Goal: Check status: Check status

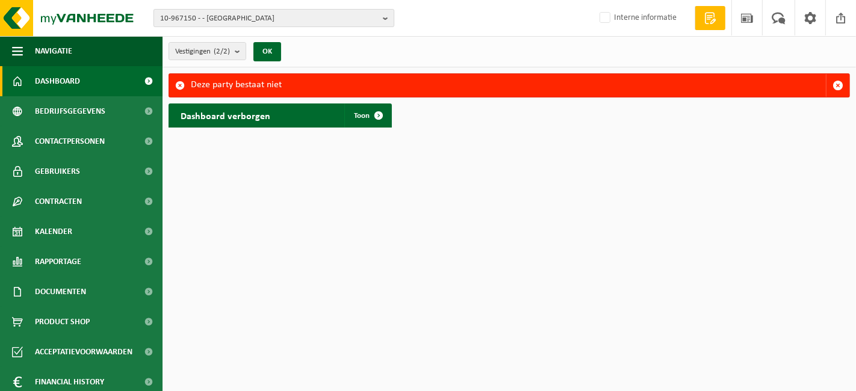
click at [242, 21] on span "10-967150 - - WERVIK" at bounding box center [269, 19] width 218 height 18
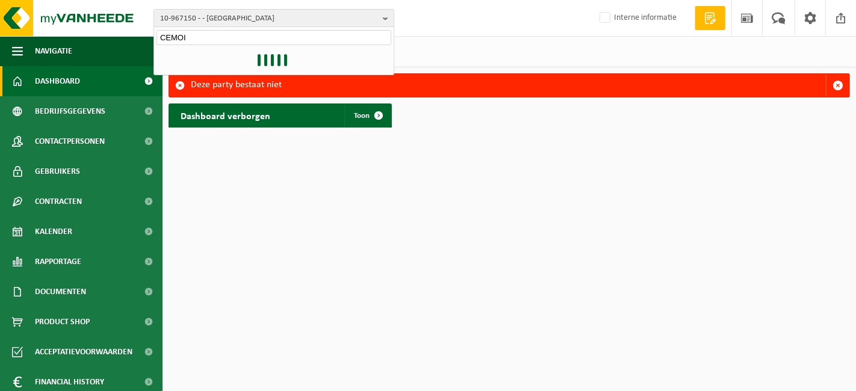
type input "CEMOI"
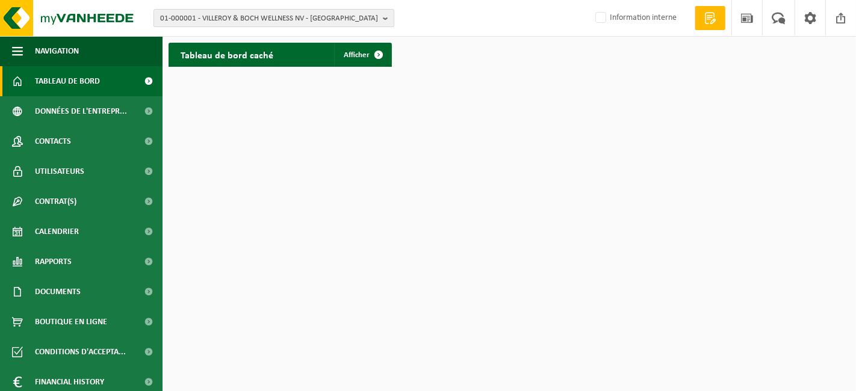
click at [229, 16] on span "01-000001 - VILLEROY & BOCH WELLNESS NV - [GEOGRAPHIC_DATA]" at bounding box center [269, 19] width 218 height 18
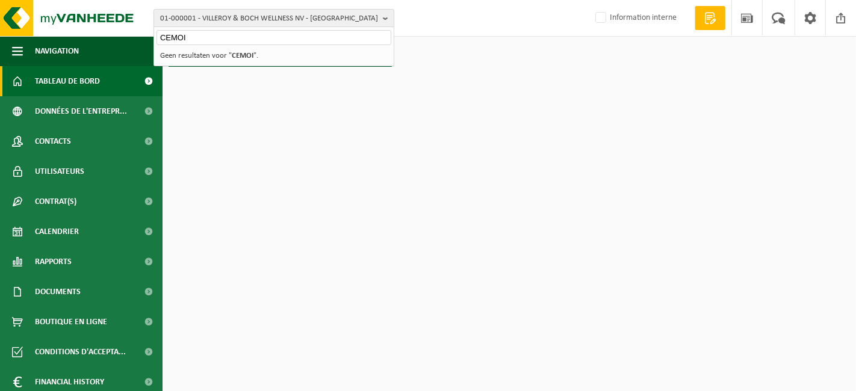
type input "CEMOI"
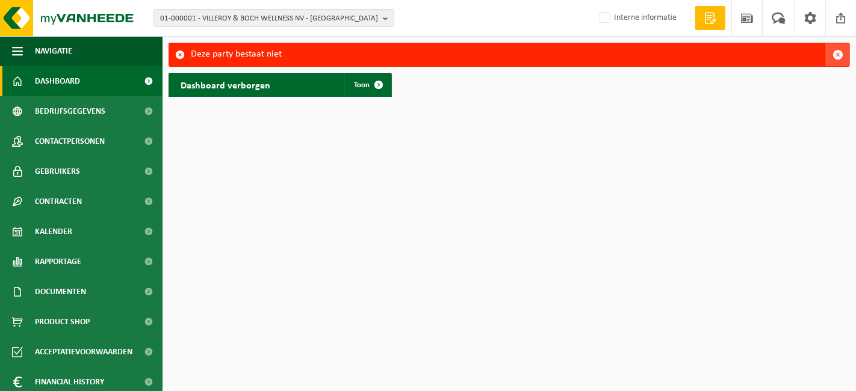
click at [837, 55] on span "button" at bounding box center [838, 54] width 11 height 11
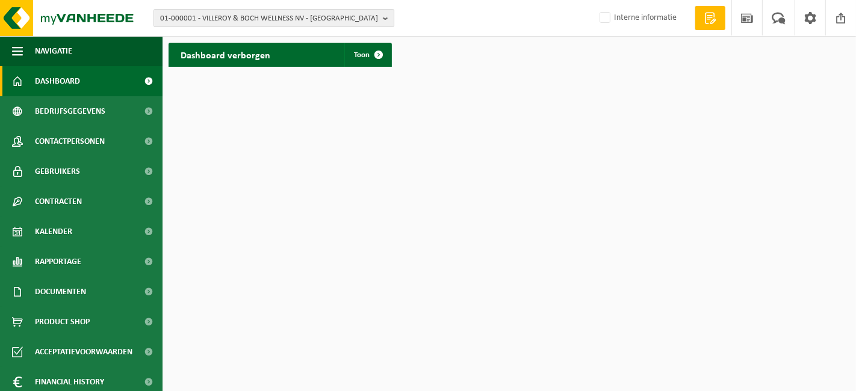
click at [297, 19] on span "01-000001 - VILLEROY & BOCH WELLNESS NV - ROESELARE" at bounding box center [269, 19] width 218 height 18
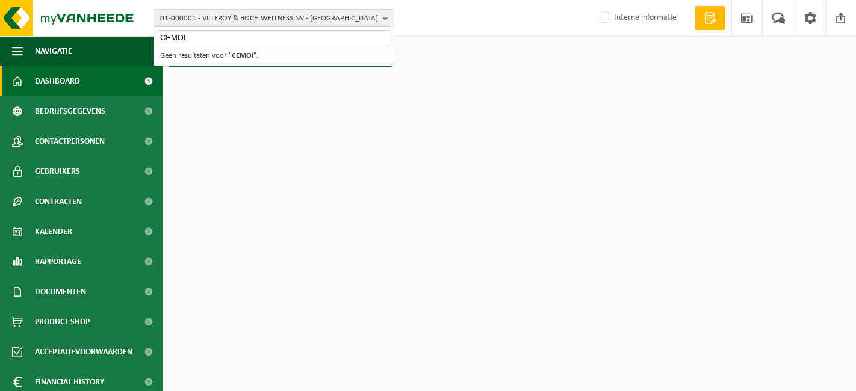
type input "CEMOI"
click at [75, 91] on span "Dashboard" at bounding box center [57, 81] width 45 height 30
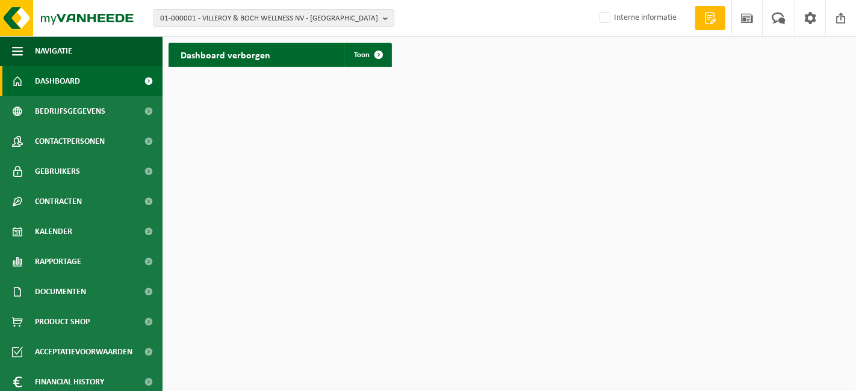
click at [70, 88] on span "Dashboard" at bounding box center [57, 81] width 45 height 30
click at [354, 63] on link "Toon" at bounding box center [367, 55] width 46 height 24
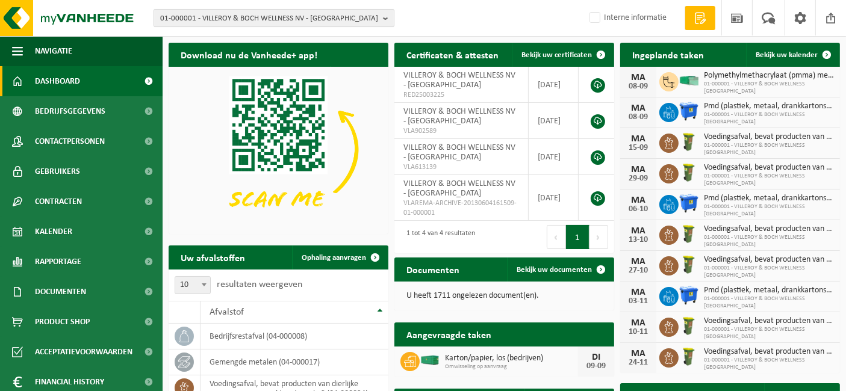
click at [259, 21] on span "01-000001 - VILLEROY & BOCH WELLNESS NV - [GEOGRAPHIC_DATA]" at bounding box center [269, 19] width 218 height 18
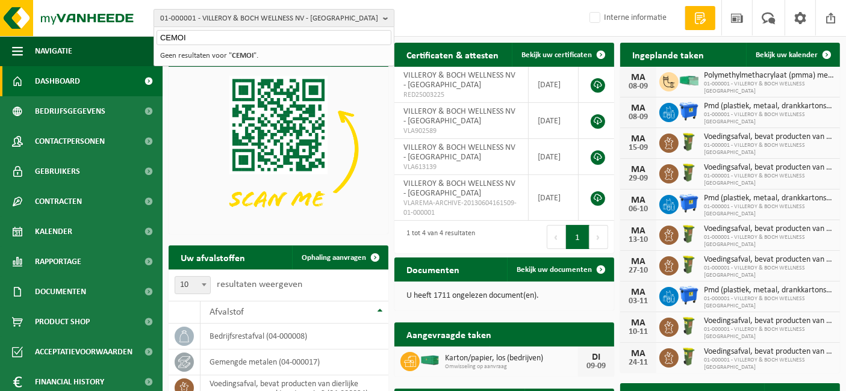
type input "CEMOI"
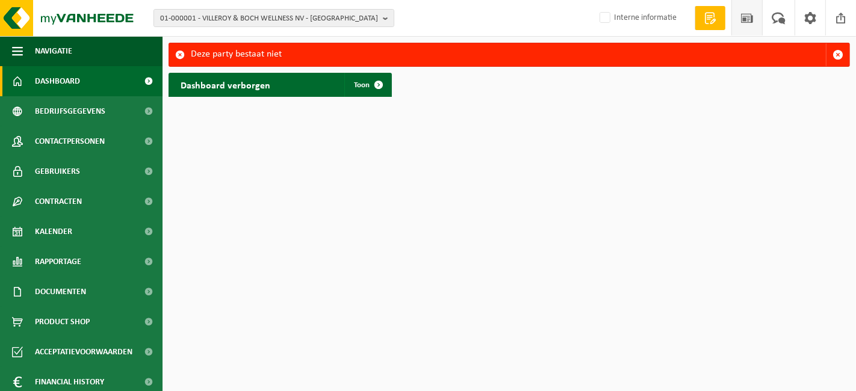
click at [742, 28] on span at bounding box center [747, 18] width 18 height 36
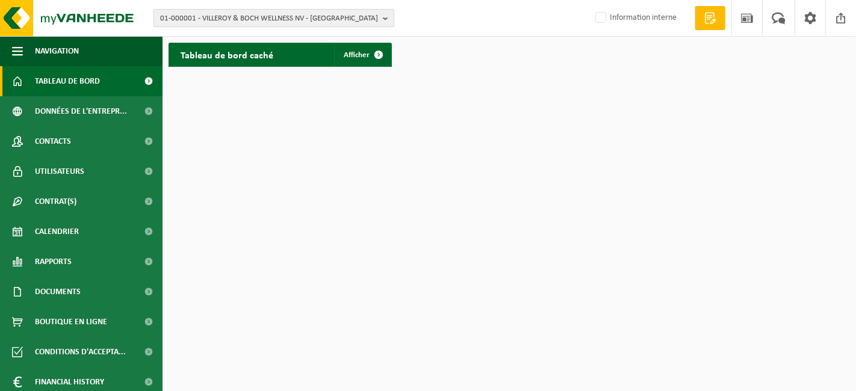
click at [316, 20] on span "01-000001 - VILLEROY & BOCH WELLNESS NV - [GEOGRAPHIC_DATA]" at bounding box center [269, 19] width 218 height 18
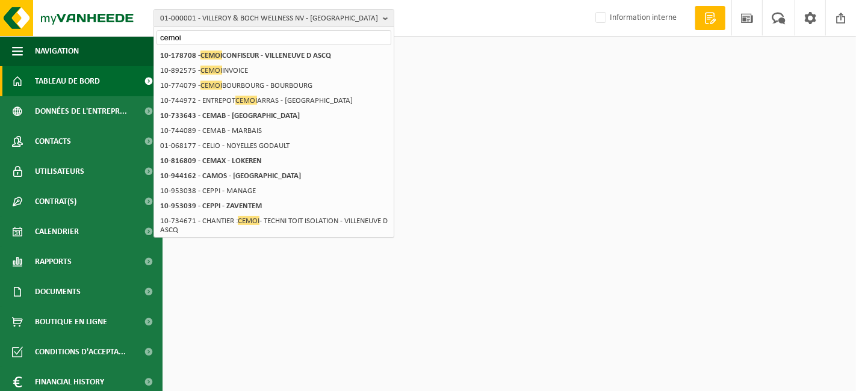
type input "cemoi"
click at [456, 54] on div "Tableau de bord caché Afficher" at bounding box center [509, 55] width 687 height 36
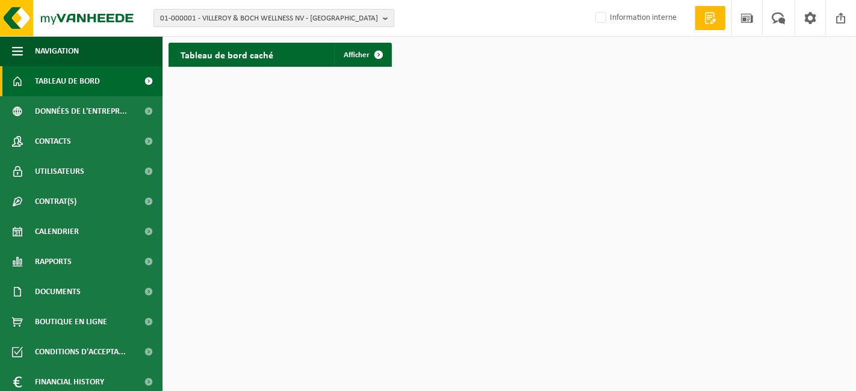
click at [340, 19] on span "01-000001 - VILLEROY & BOCH WELLNESS NV - ROESELARE" at bounding box center [269, 19] width 218 height 18
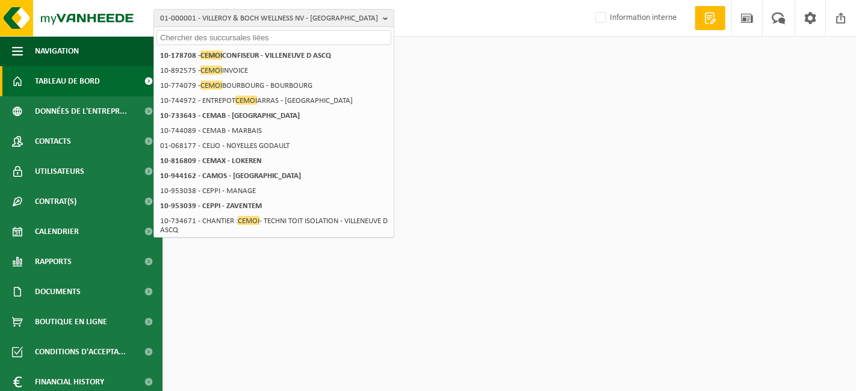
click at [456, 81] on html "01-000001 - VILLEROY & BOCH WELLNESS NV - ROESELARE 01-000001 - VILLEROY & BOCH…" at bounding box center [428, 195] width 856 height 391
click at [439, 16] on div "01-000001 - VILLEROY & BOCH WELLNESS NV - ROESELARE 01-000001 - VILLEROY & BOCH…" at bounding box center [428, 18] width 856 height 37
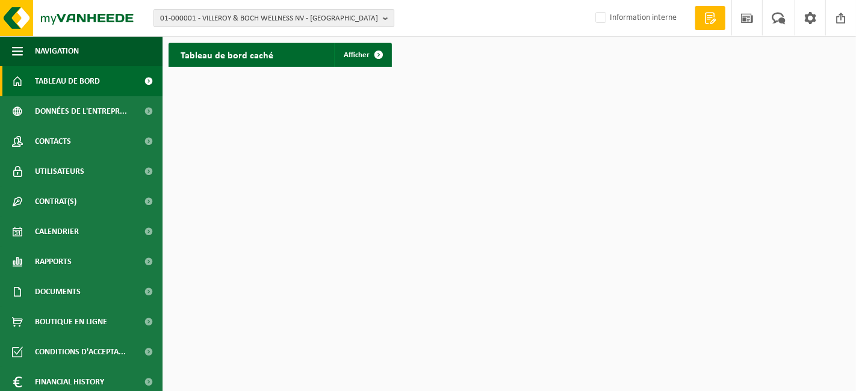
click at [228, 22] on span "01-000001 - VILLEROY & BOCH WELLNESS NV - [GEOGRAPHIC_DATA]" at bounding box center [269, 19] width 218 height 18
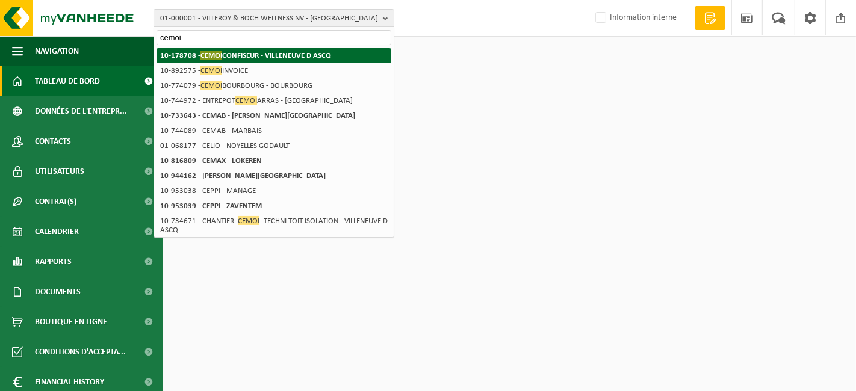
type input "cemoi"
click at [231, 59] on strong "10-178708 - CEMOI CONFISEUR - VILLENEUVE D ASCQ" at bounding box center [245, 55] width 171 height 9
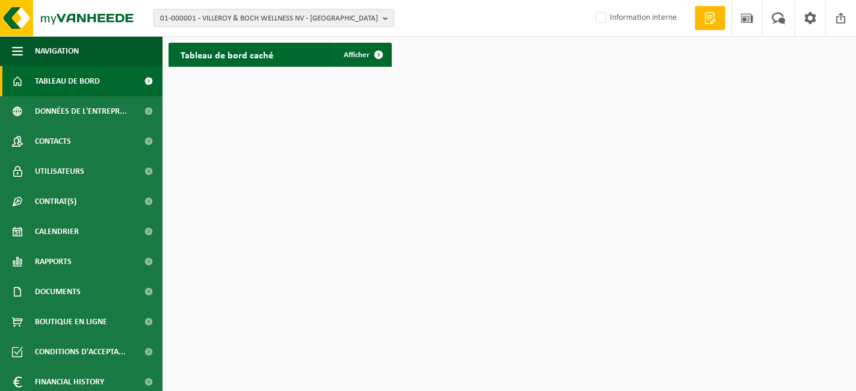
click at [328, 23] on span "01-000001 - VILLEROY & BOCH WELLNESS NV - [GEOGRAPHIC_DATA]" at bounding box center [269, 19] width 218 height 18
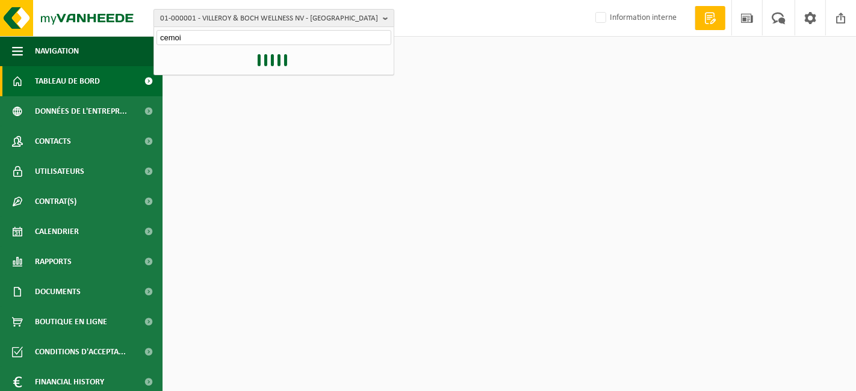
type input "cemoi"
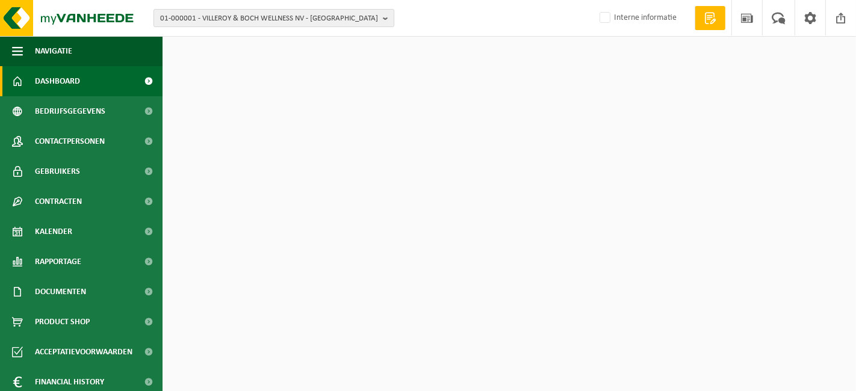
click at [324, 20] on span "01-000001 - VILLEROY & BOCH WELLNESS NV - [GEOGRAPHIC_DATA]" at bounding box center [269, 19] width 218 height 18
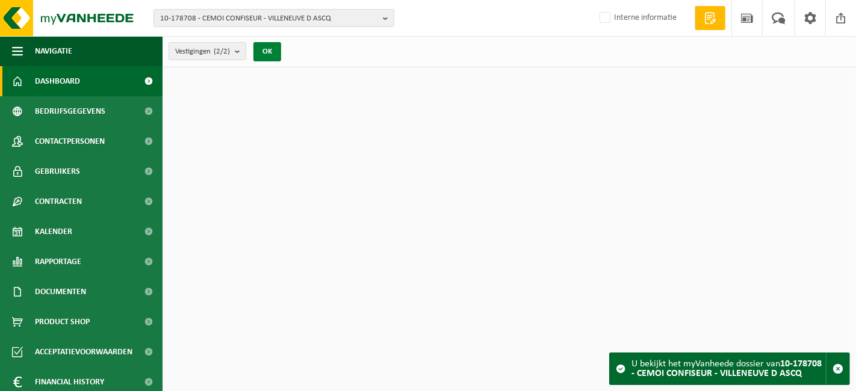
click at [270, 48] on button "OK" at bounding box center [267, 51] width 28 height 19
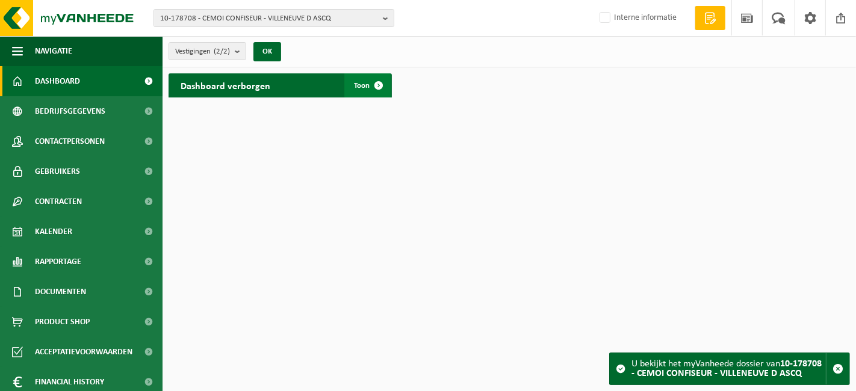
click at [361, 84] on span "Toon" at bounding box center [362, 86] width 16 height 8
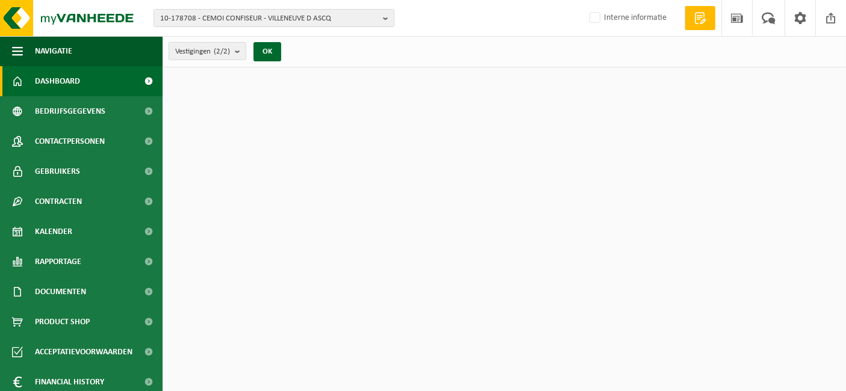
click at [254, 52] on div "OK" at bounding box center [267, 51] width 30 height 19
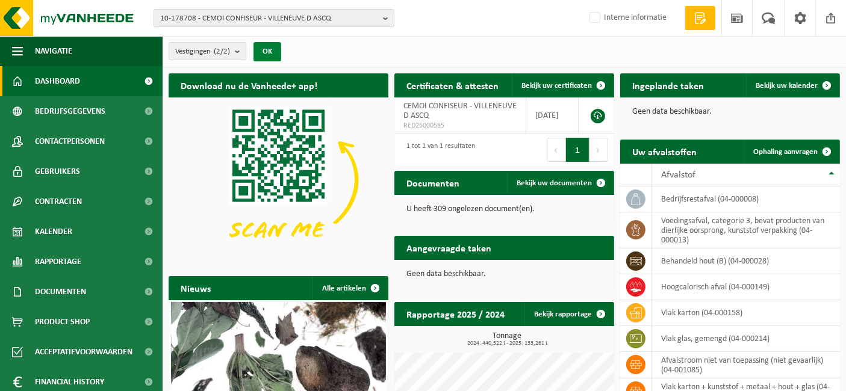
click at [267, 50] on button "OK" at bounding box center [267, 51] width 28 height 19
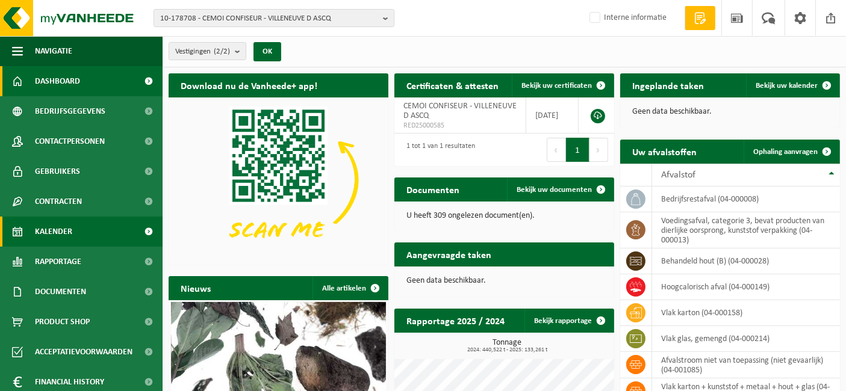
click at [45, 233] on span "Kalender" at bounding box center [53, 232] width 37 height 30
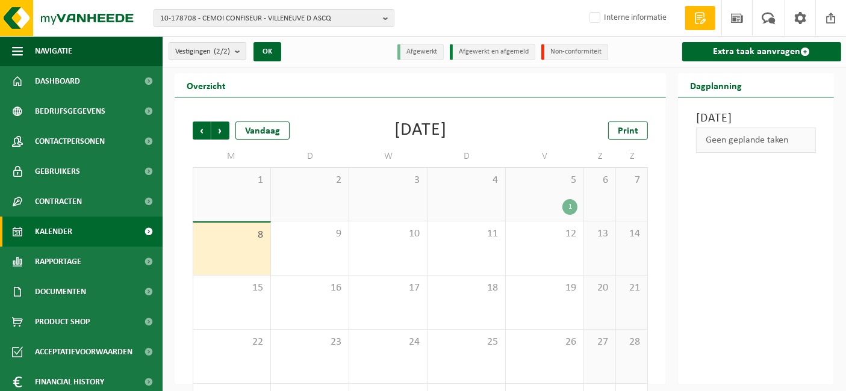
click at [533, 203] on div "1" at bounding box center [545, 207] width 66 height 16
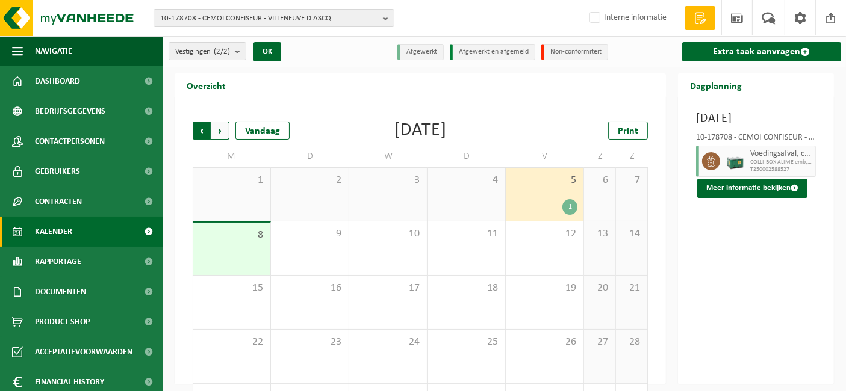
click at [222, 133] on span "Volgende" at bounding box center [220, 131] width 18 height 18
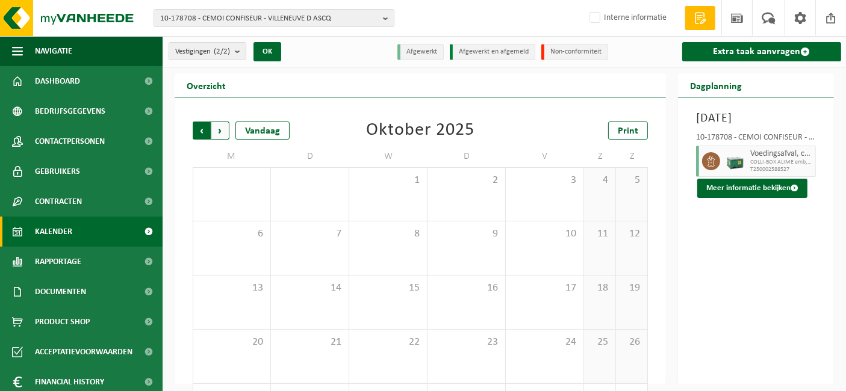
click at [221, 135] on span "Volgende" at bounding box center [220, 131] width 18 height 18
click at [206, 129] on span "Vorige" at bounding box center [202, 131] width 18 height 18
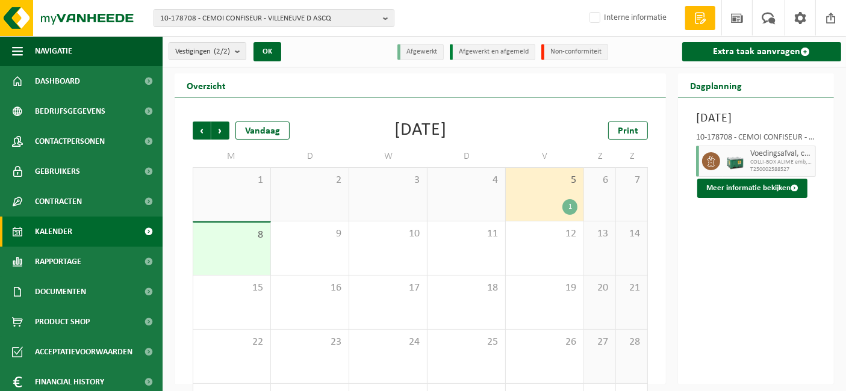
click at [206, 129] on span "Vorige" at bounding box center [202, 131] width 18 height 18
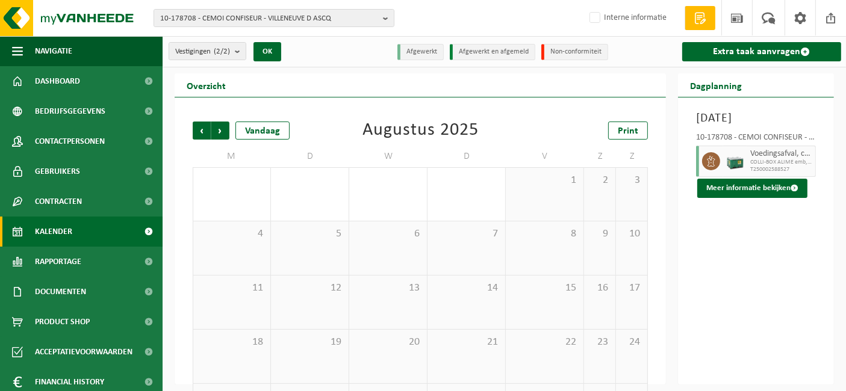
click at [206, 129] on span "Vorige" at bounding box center [202, 131] width 18 height 18
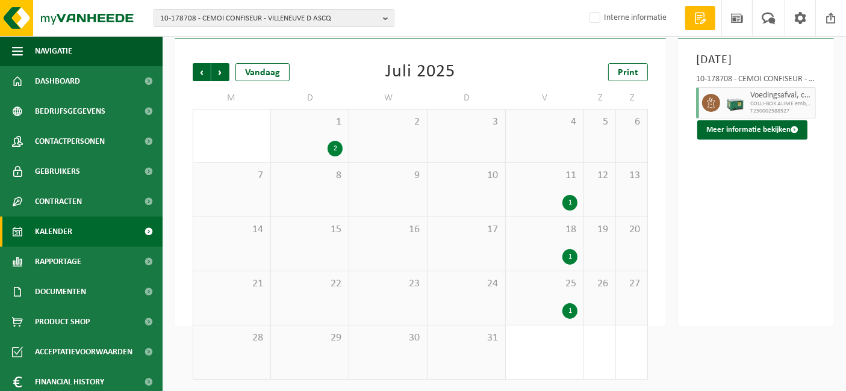
click at [556, 193] on div "11 1" at bounding box center [545, 190] width 78 height 54
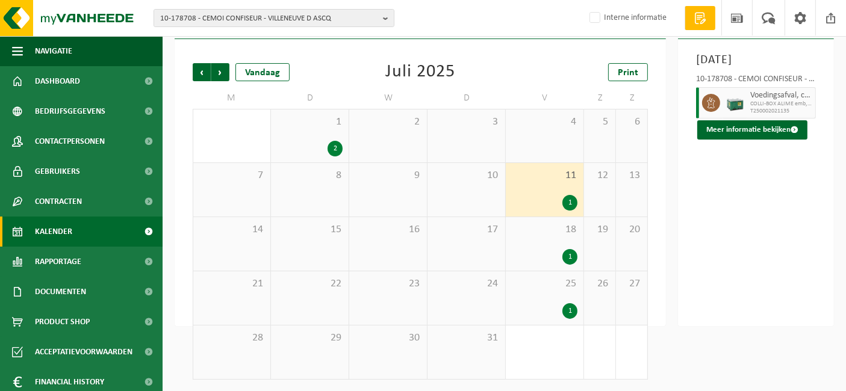
click at [544, 257] on div "1" at bounding box center [545, 257] width 66 height 16
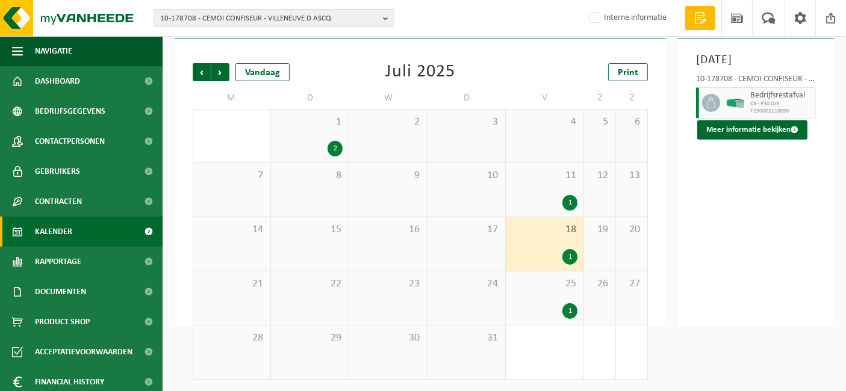
click at [535, 299] on div "25 1" at bounding box center [545, 298] width 78 height 54
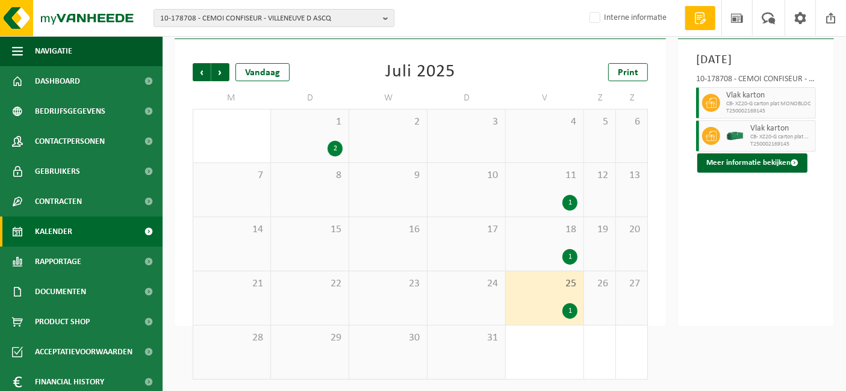
click at [552, 231] on span "18" at bounding box center [545, 229] width 66 height 13
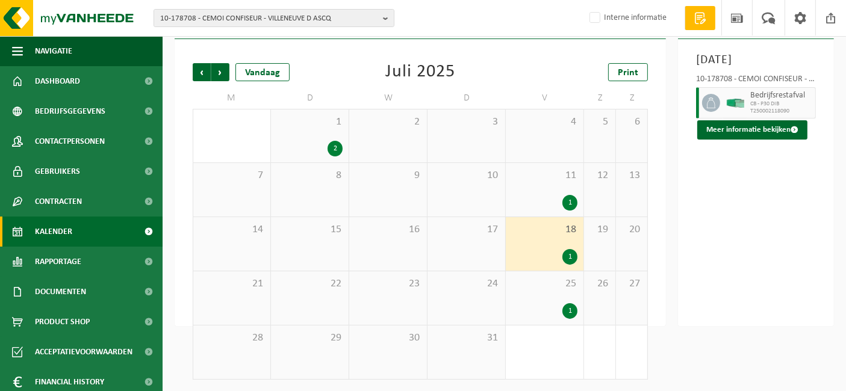
click at [563, 191] on div "11 1" at bounding box center [545, 190] width 78 height 54
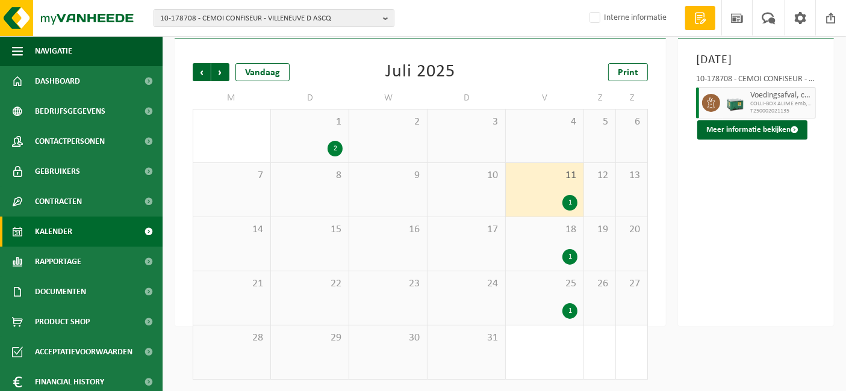
click at [556, 246] on div "18 1" at bounding box center [545, 244] width 78 height 54
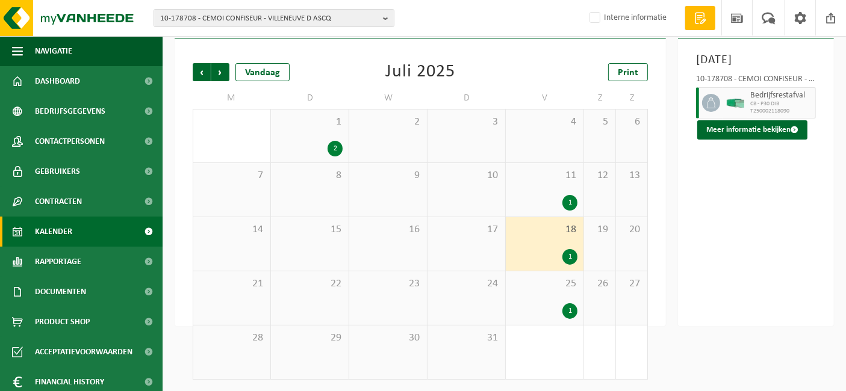
click at [536, 287] on span "25" at bounding box center [545, 284] width 66 height 13
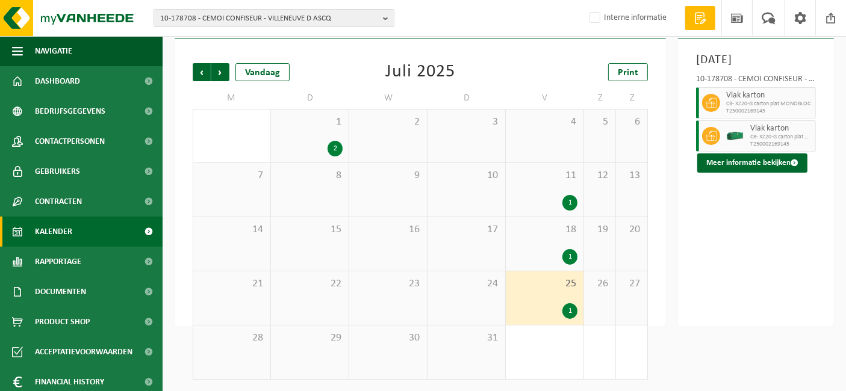
click at [662, 154] on div "Vorige Volgende Vandaag [DATE] Print M D W D V Z Z 30 1 2 2 3 4 5 6 7 8 9 10 11…" at bounding box center [420, 182] width 491 height 287
click at [229, 81] on div "Vorige Volgende Vandaag [DATE] Print M D W D V Z Z 30 1 2 2 3 4 5 6 7 8 9 10 11…" at bounding box center [420, 221] width 467 height 341
click at [222, 78] on span "Volgende" at bounding box center [220, 72] width 18 height 18
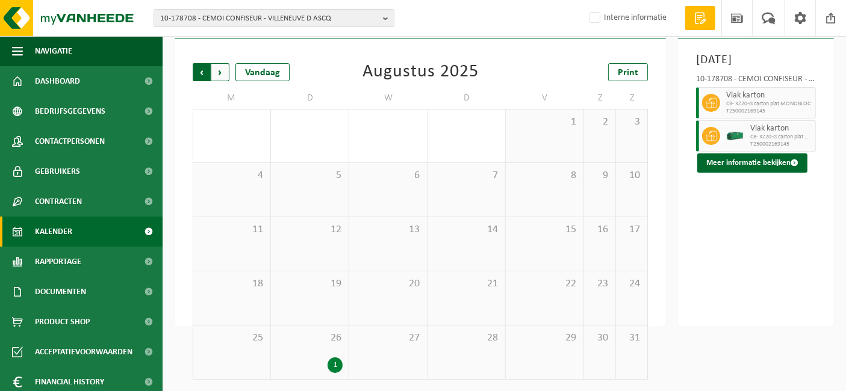
click at [220, 64] on span "Volgende" at bounding box center [220, 72] width 18 height 18
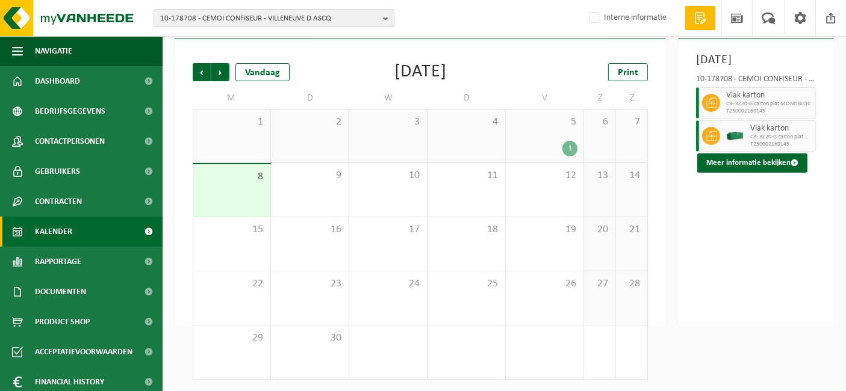
click at [480, 125] on span "4" at bounding box center [466, 122] width 66 height 13
